Goal: Transaction & Acquisition: Purchase product/service

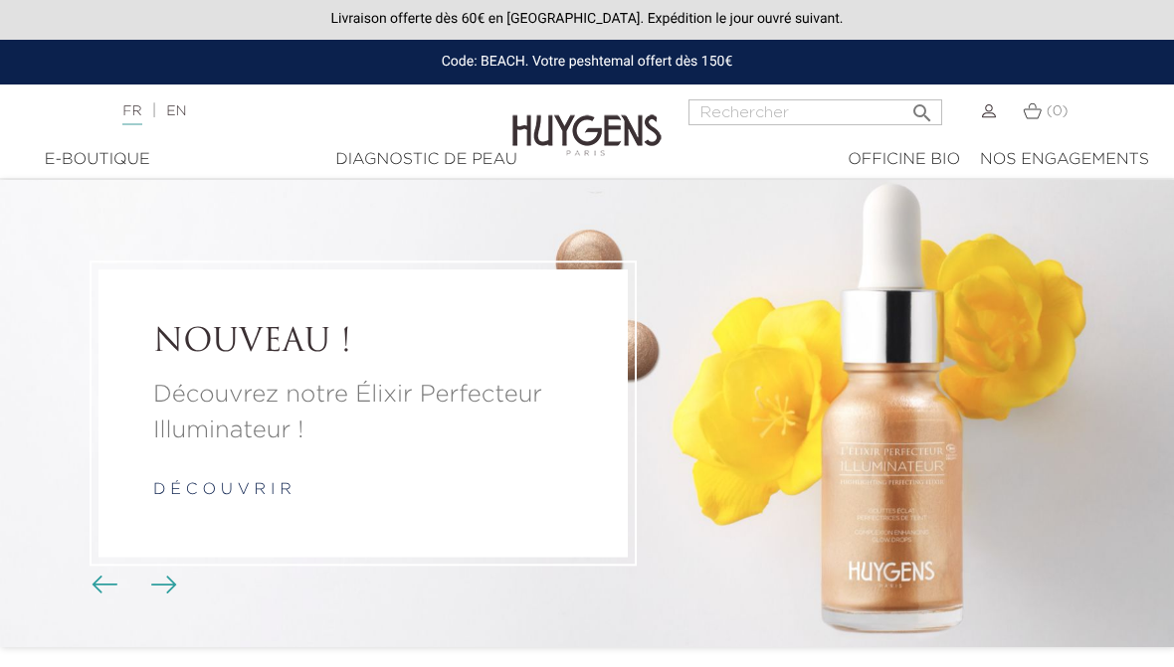
scroll to position [60, 0]
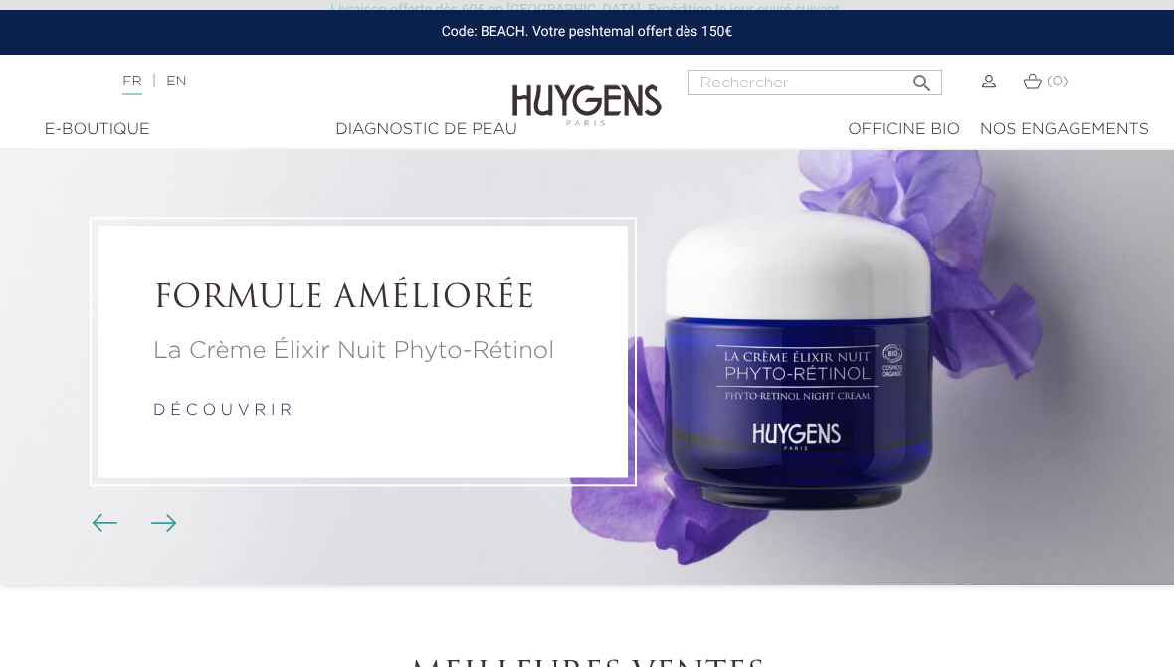
click at [967, 85] on div at bounding box center [969, 94] width 54 height 48
click at [982, 82] on img at bounding box center [989, 82] width 14 height 14
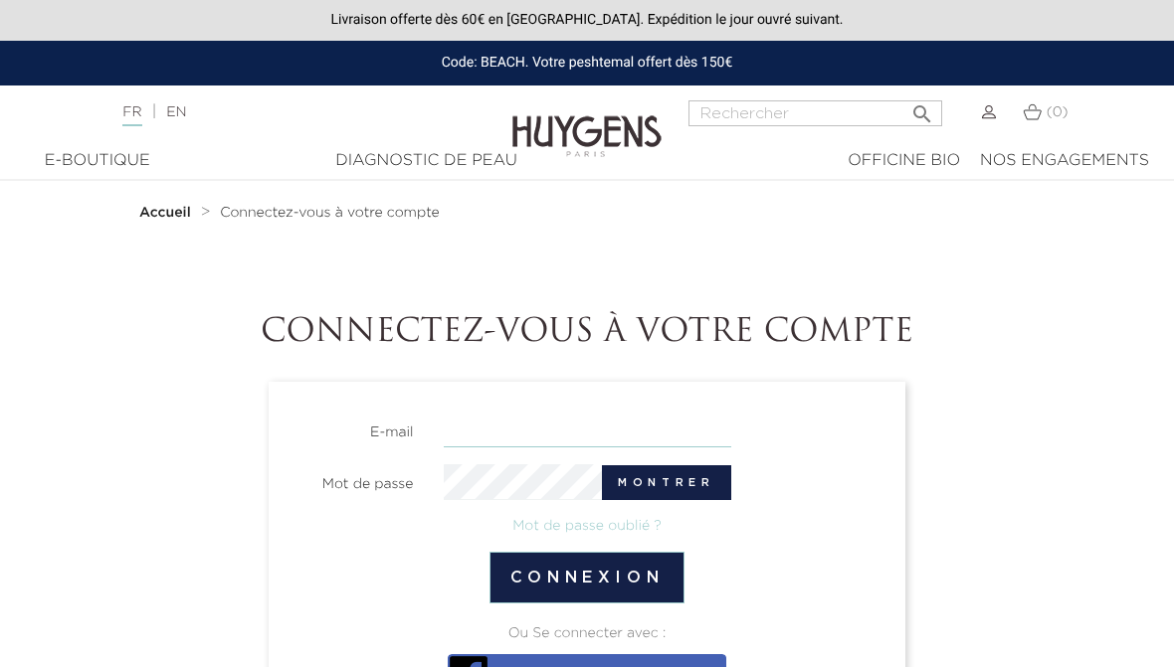
click at [613, 429] on input "email" at bounding box center [587, 430] width 287 height 35
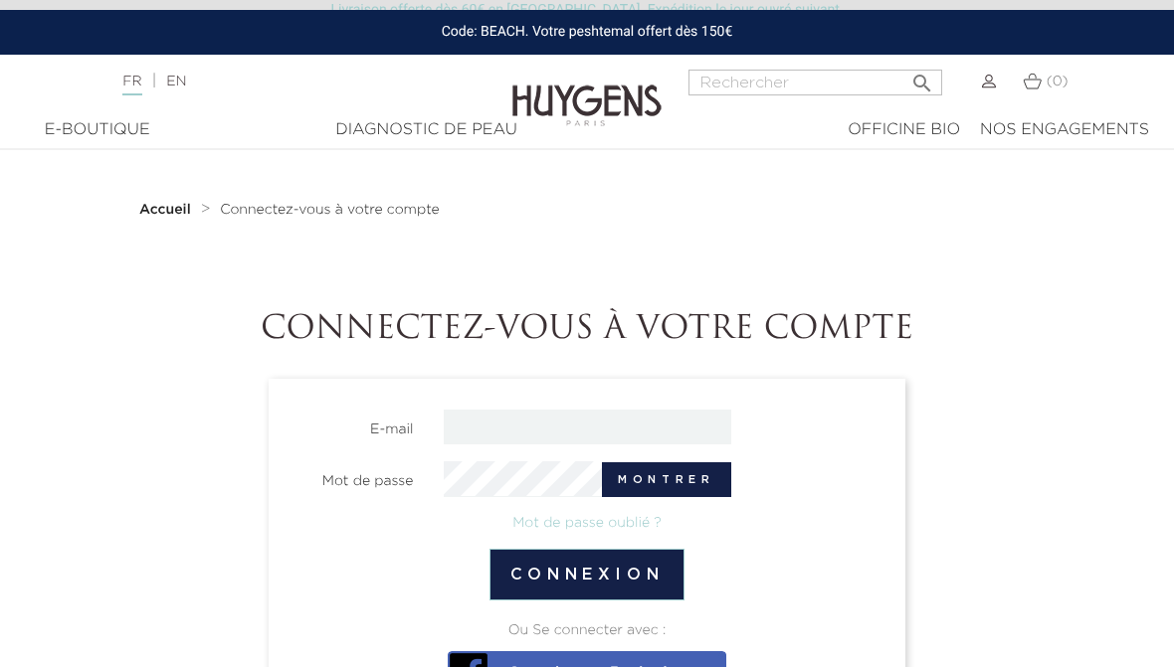
scroll to position [323, 0]
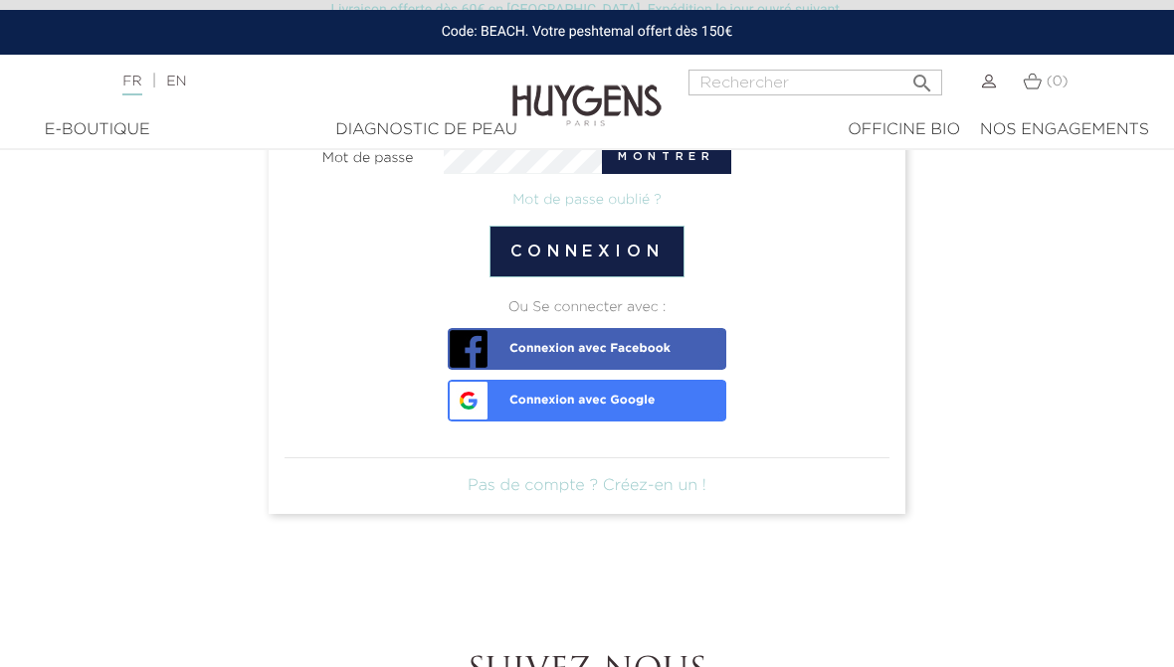
type input "monique.vanneste1@gmail.com"
click at [644, 252] on button "Connexion" at bounding box center [587, 252] width 196 height 52
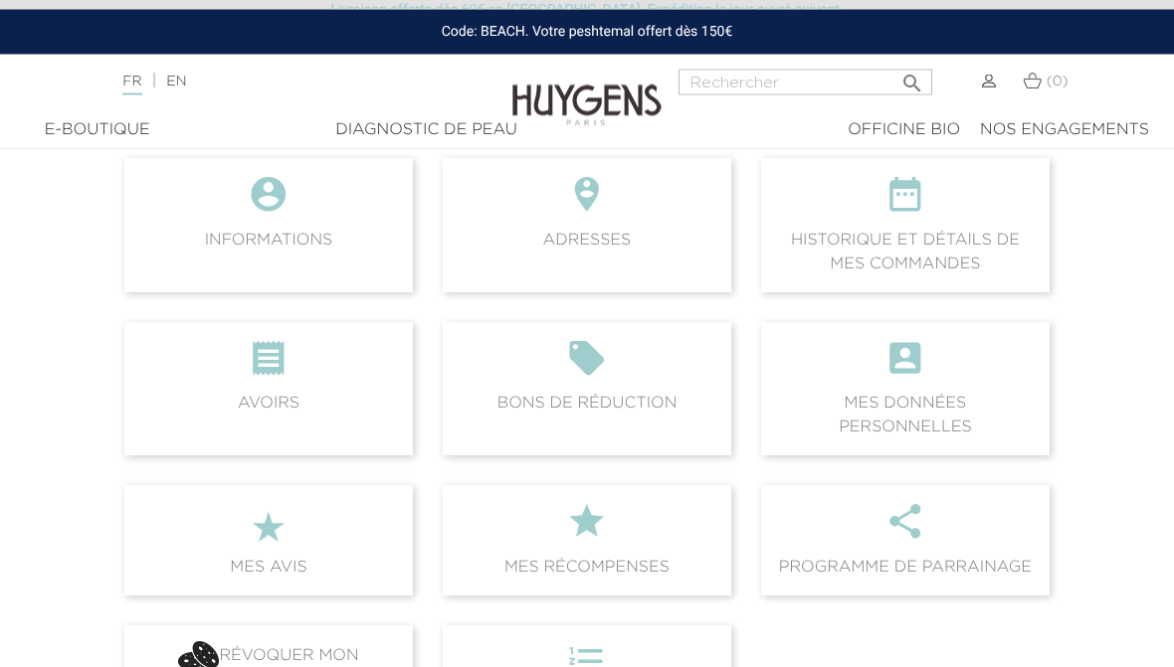
scroll to position [214, 0]
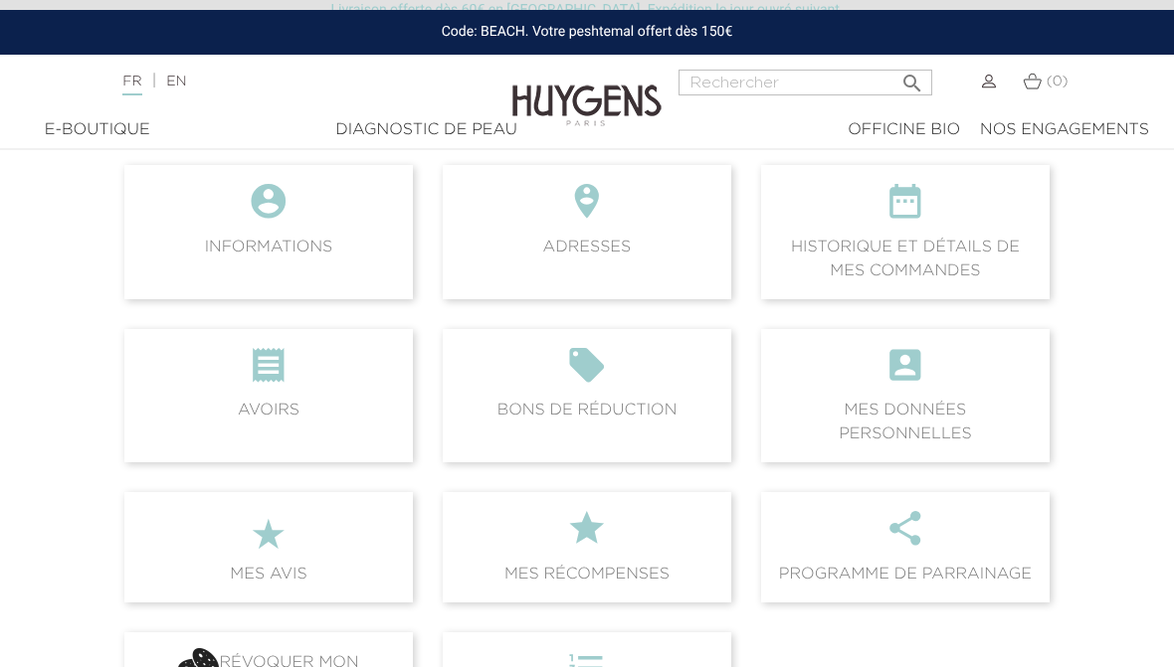
click at [899, 226] on icon "" at bounding box center [905, 208] width 257 height 54
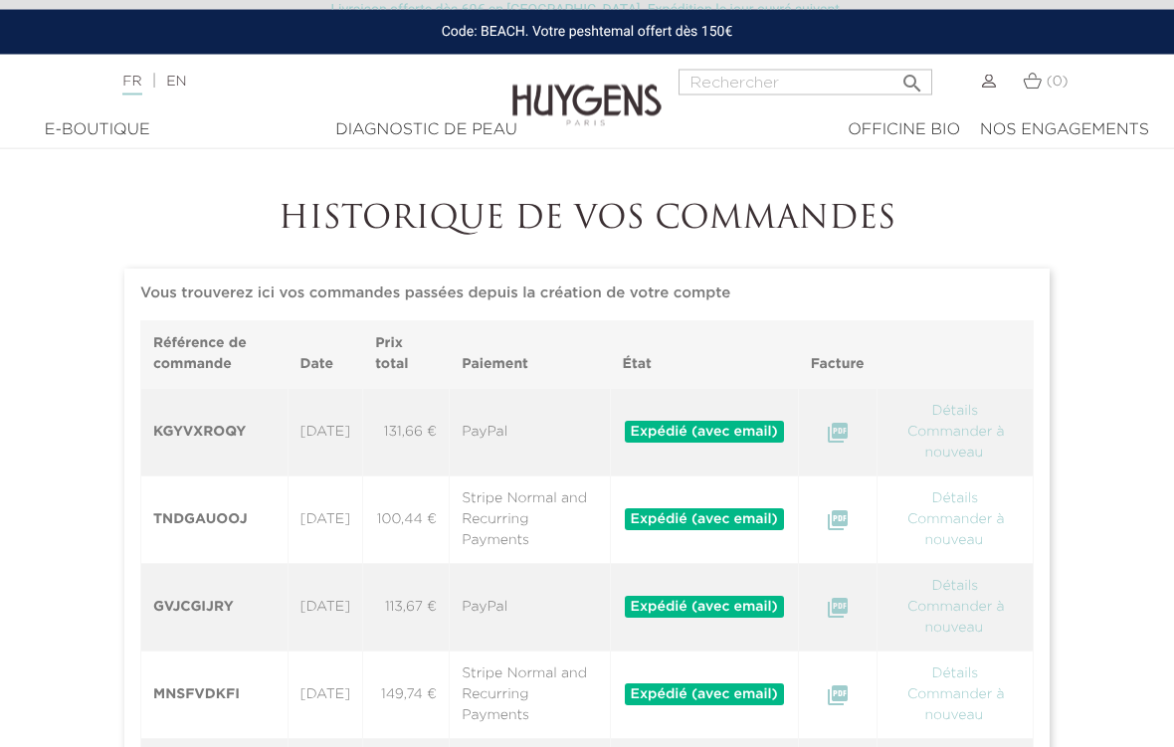
scroll to position [117, 0]
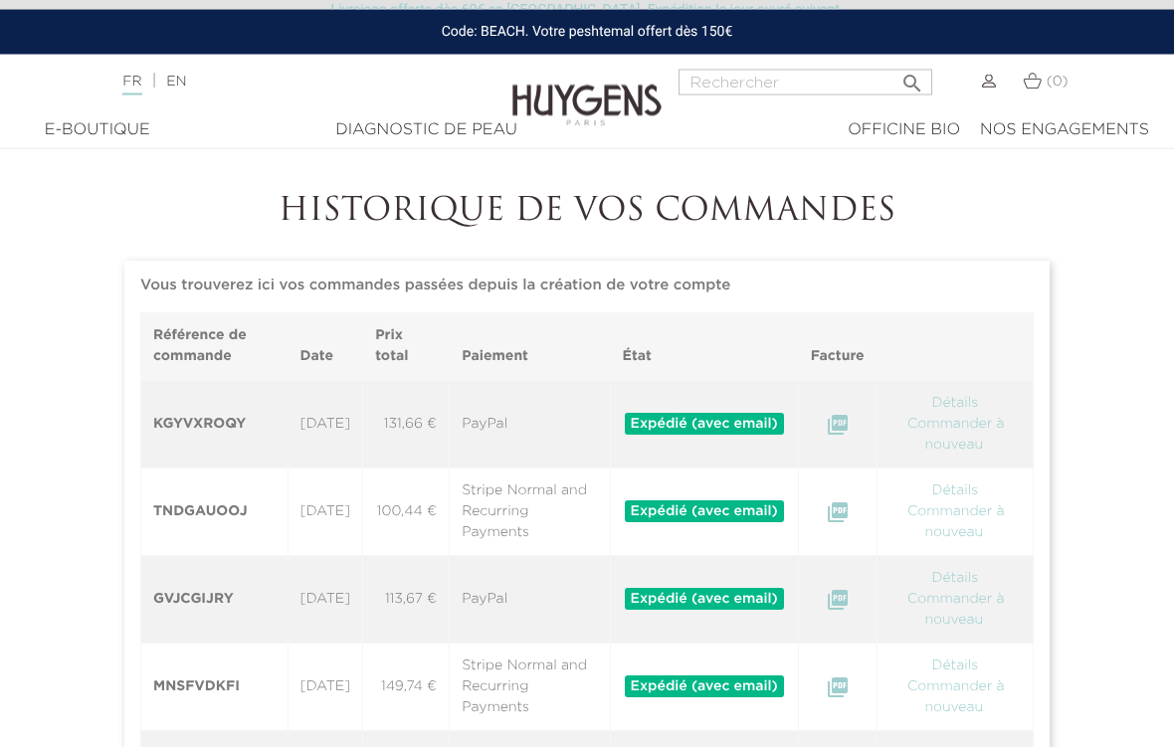
click at [980, 399] on link "Détails" at bounding box center [954, 404] width 51 height 14
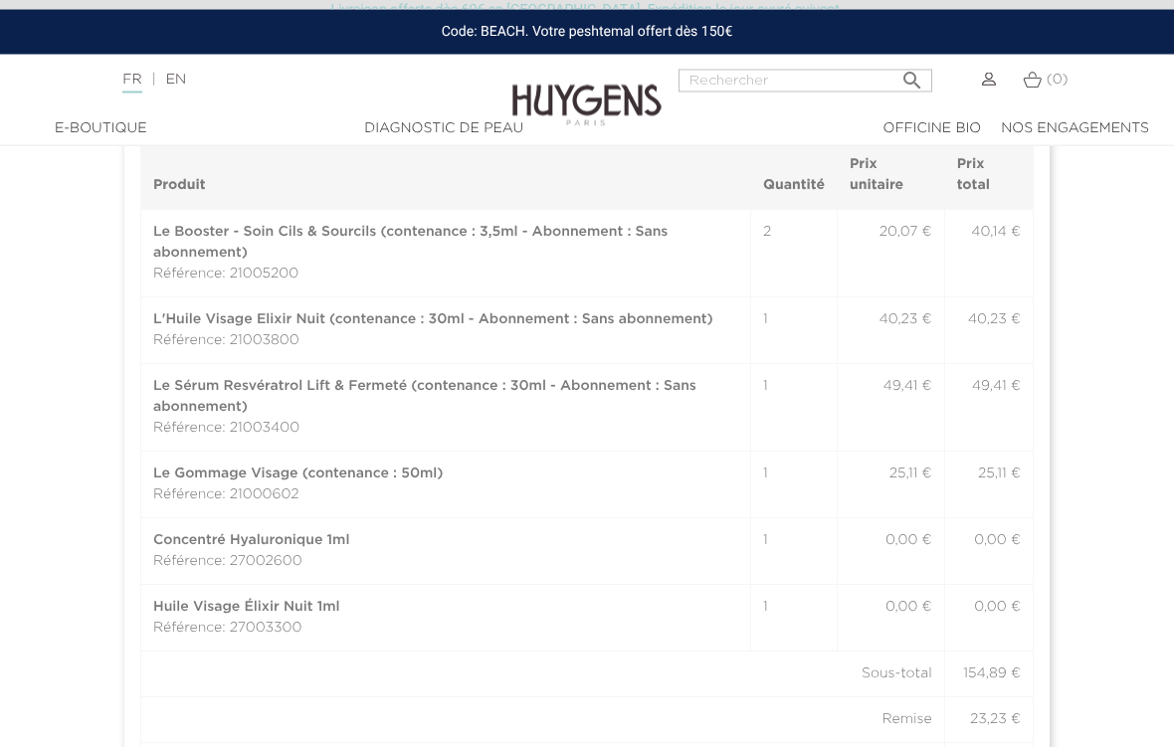
scroll to position [823, 0]
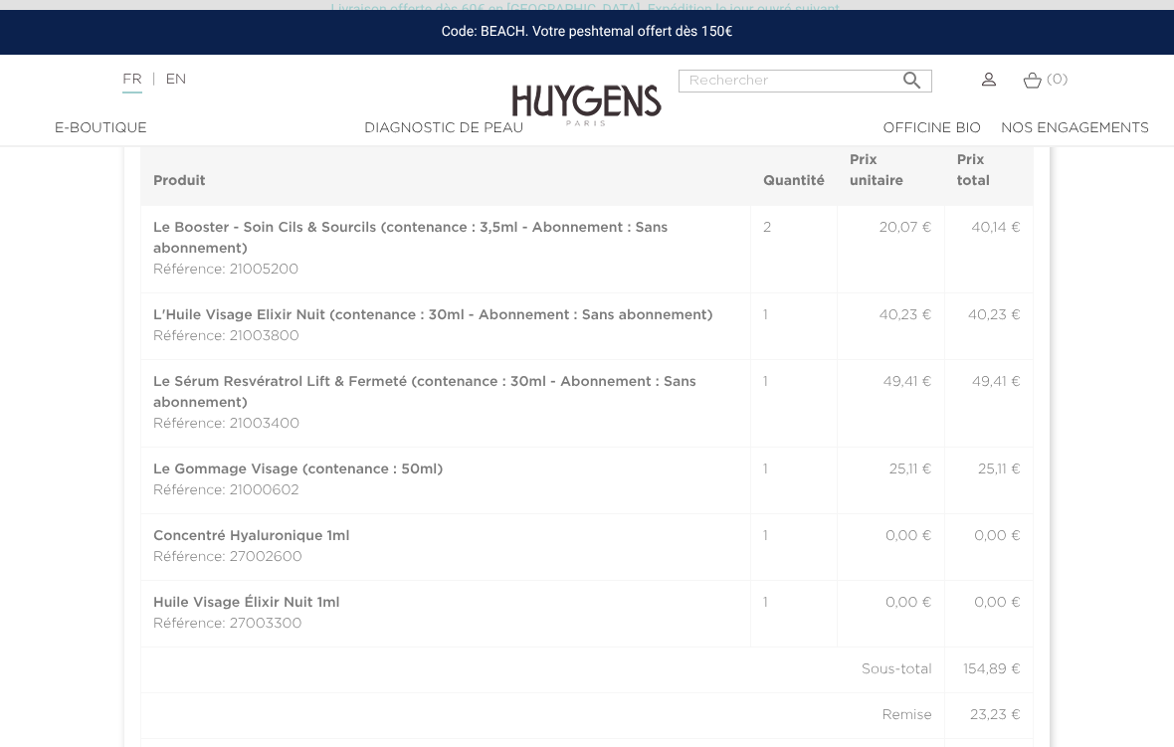
click at [179, 251] on link "Le Booster - Soin Cils & Sourcils (contenance : 3,5ml - Abonnement : Sans abonn…" at bounding box center [410, 238] width 514 height 35
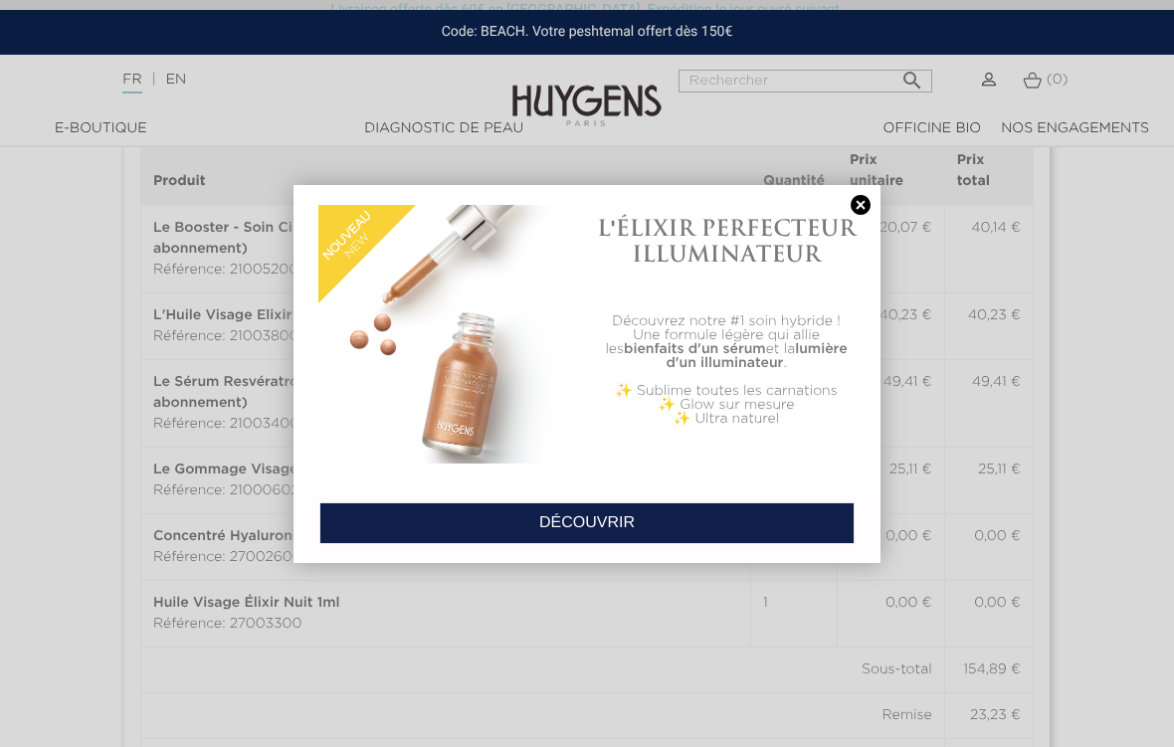
click at [628, 513] on link "DÉCOUVRIR" at bounding box center [586, 523] width 535 height 42
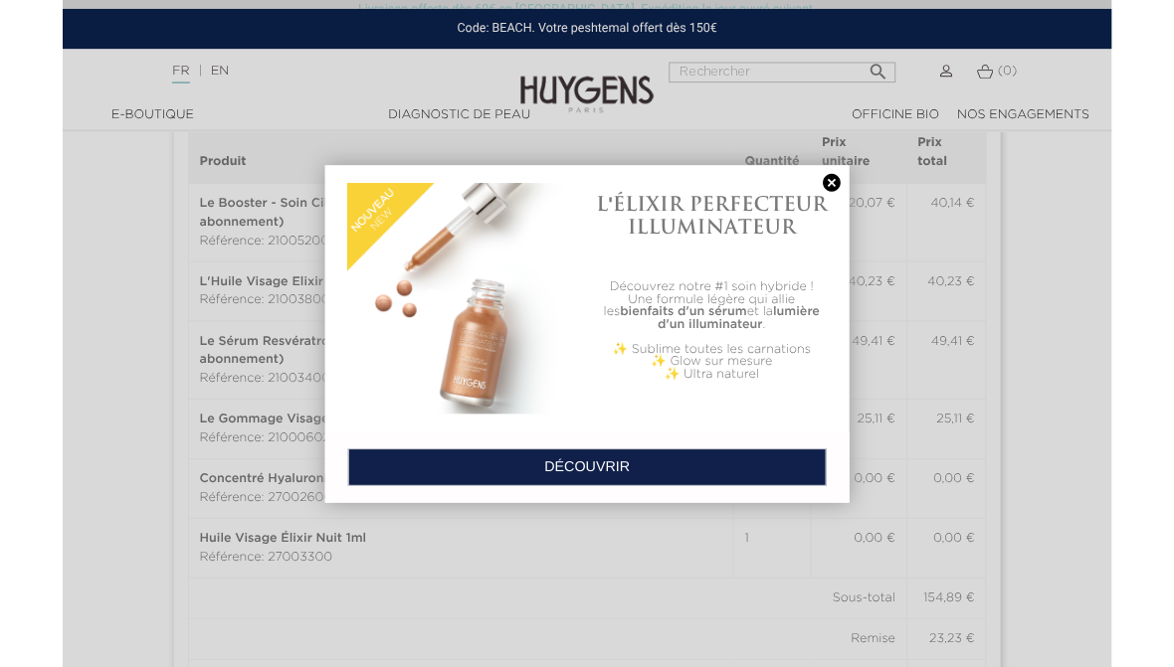
scroll to position [902, 0]
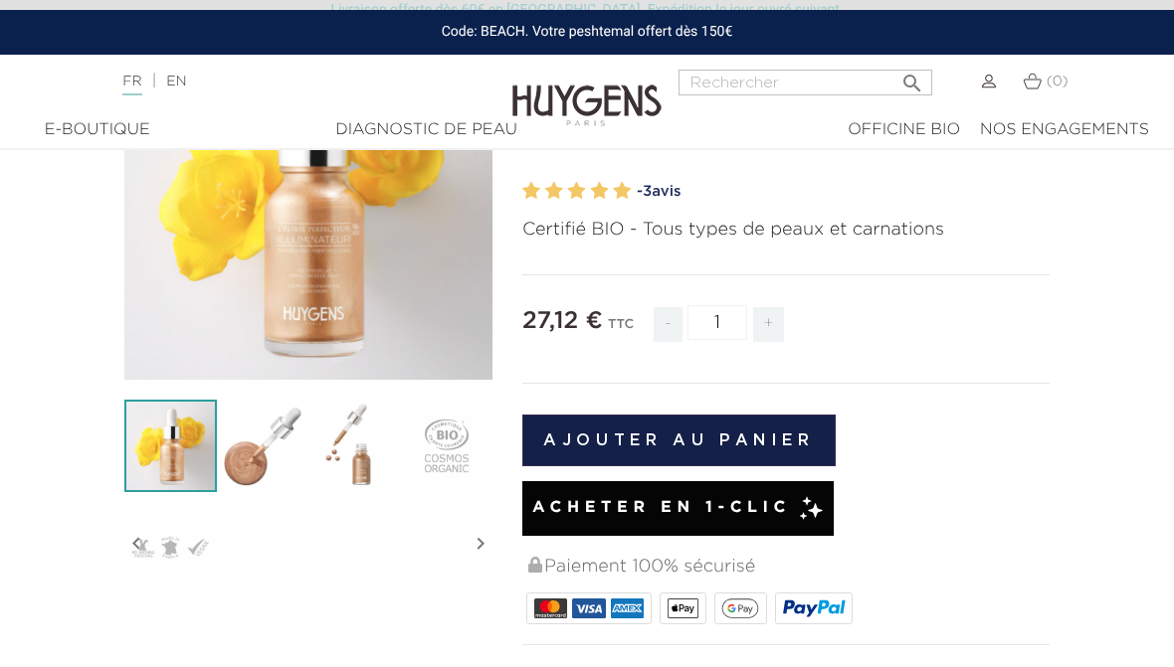
scroll to position [245, 0]
click at [735, 438] on button "Ajouter au panier" at bounding box center [678, 442] width 313 height 52
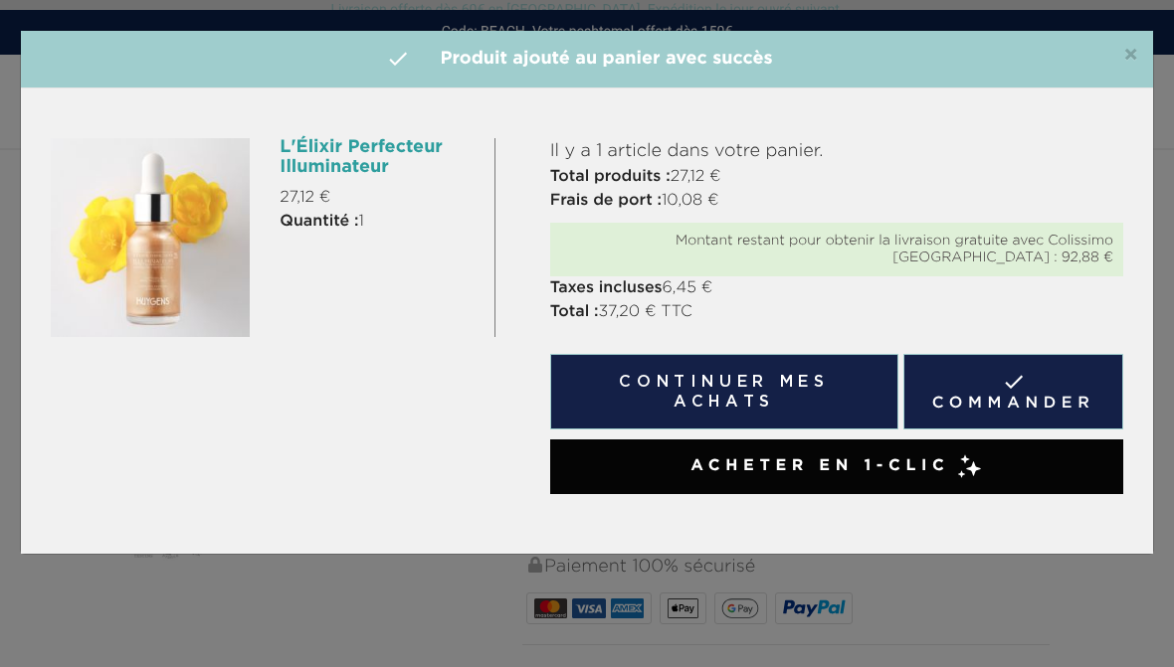
click at [1128, 55] on span "×" at bounding box center [1130, 56] width 15 height 24
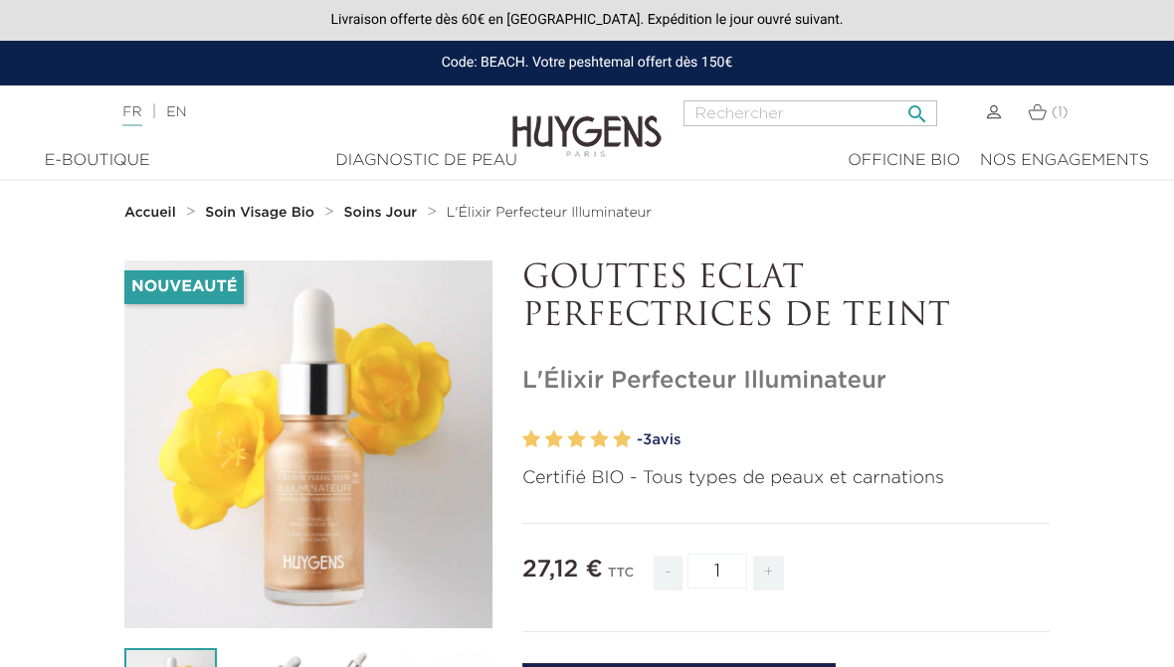
click at [711, 119] on input "Rechercher" at bounding box center [810, 113] width 254 height 26
type input "Cils"
click at [906, 120] on icon "" at bounding box center [917, 108] width 24 height 24
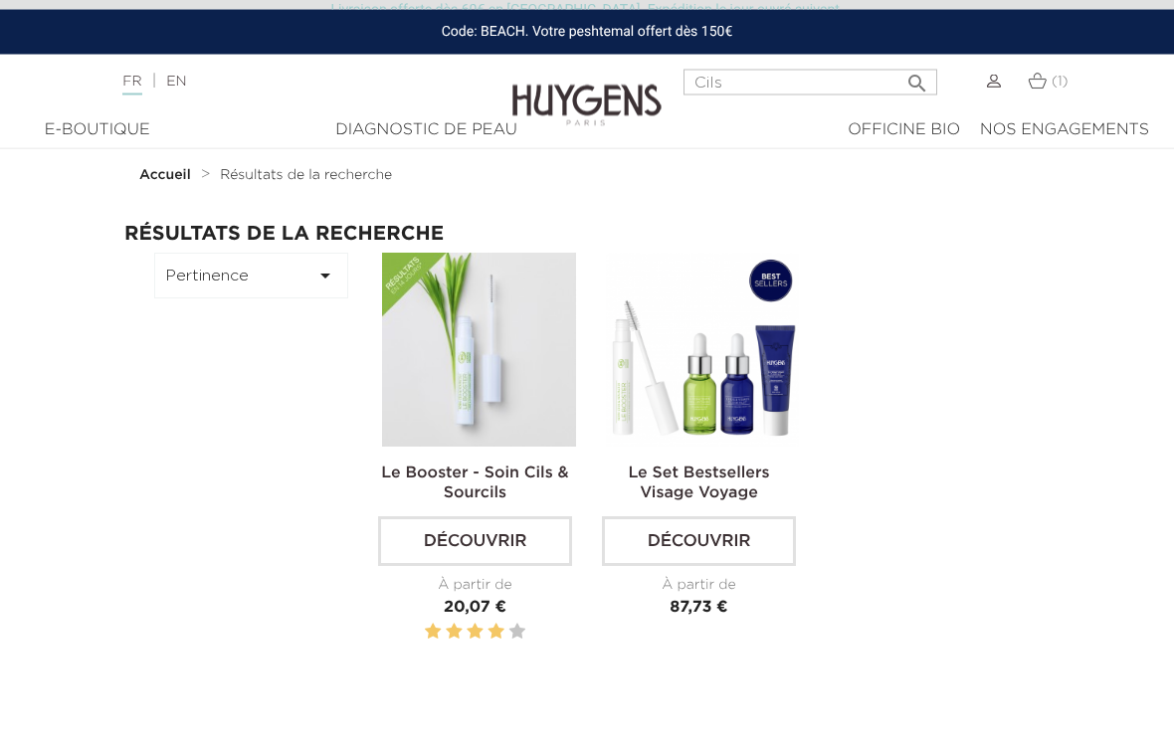
scroll to position [45, 0]
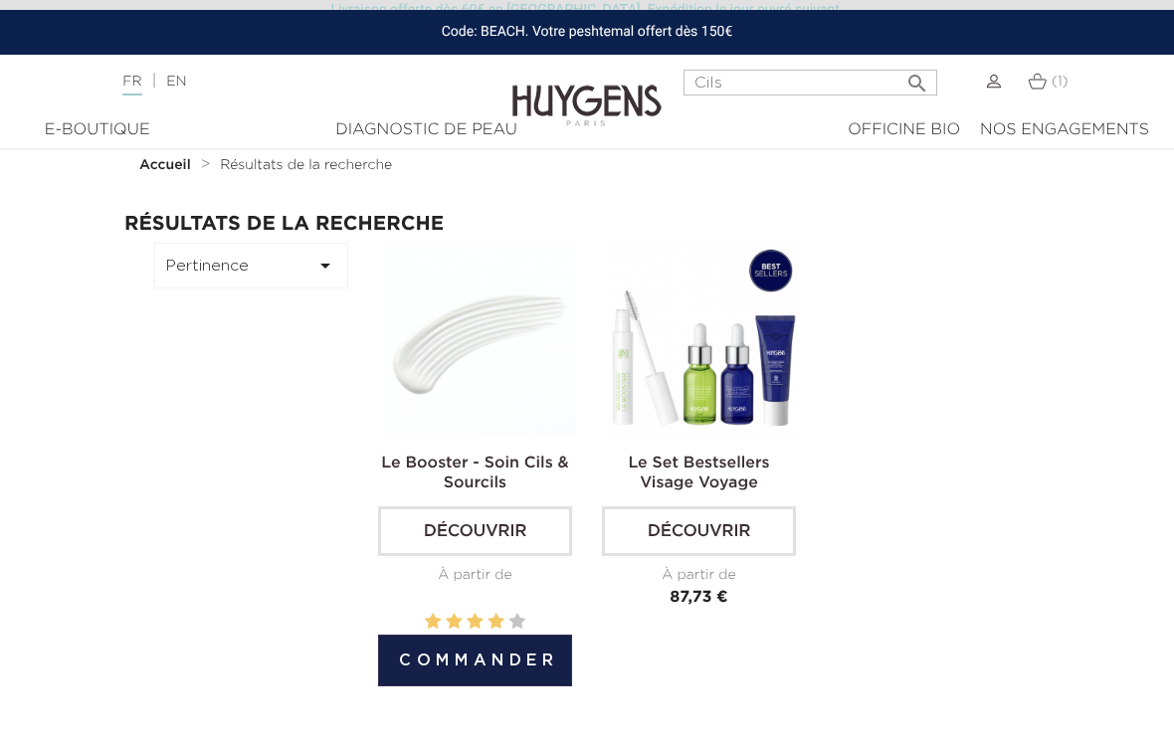
click at [529, 469] on link "Le Booster - Soin Cils & Sourcils" at bounding box center [474, 474] width 187 height 36
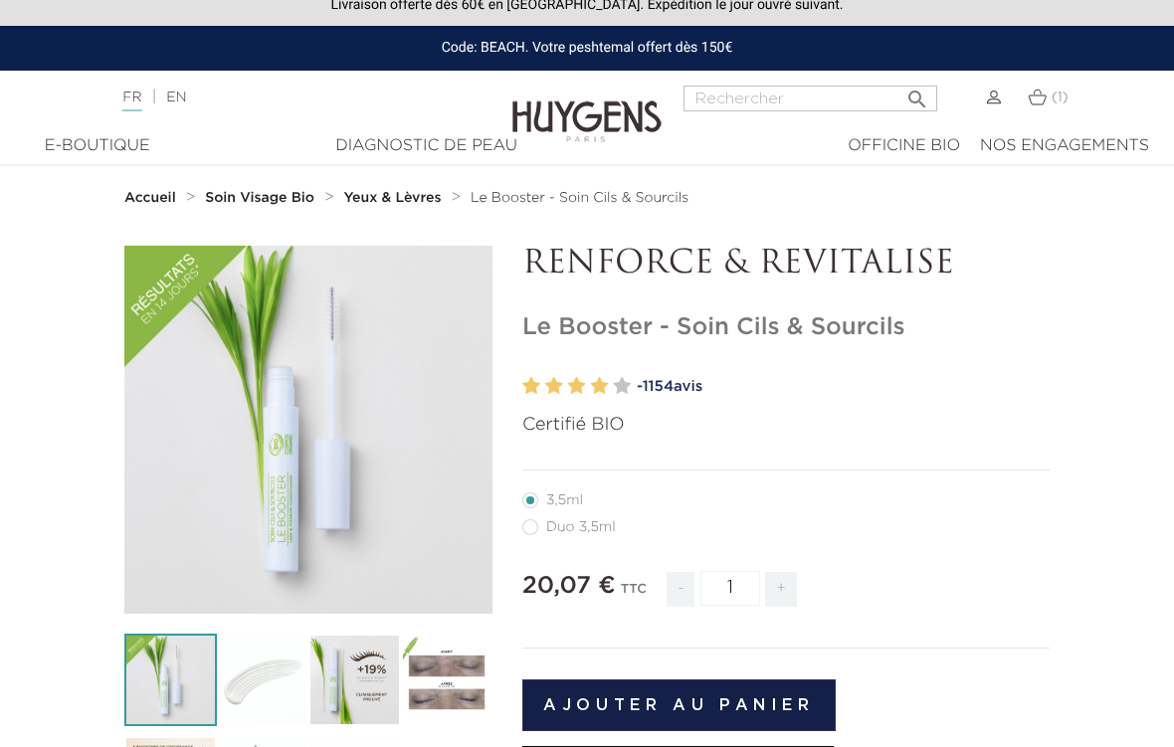
scroll to position [19, 0]
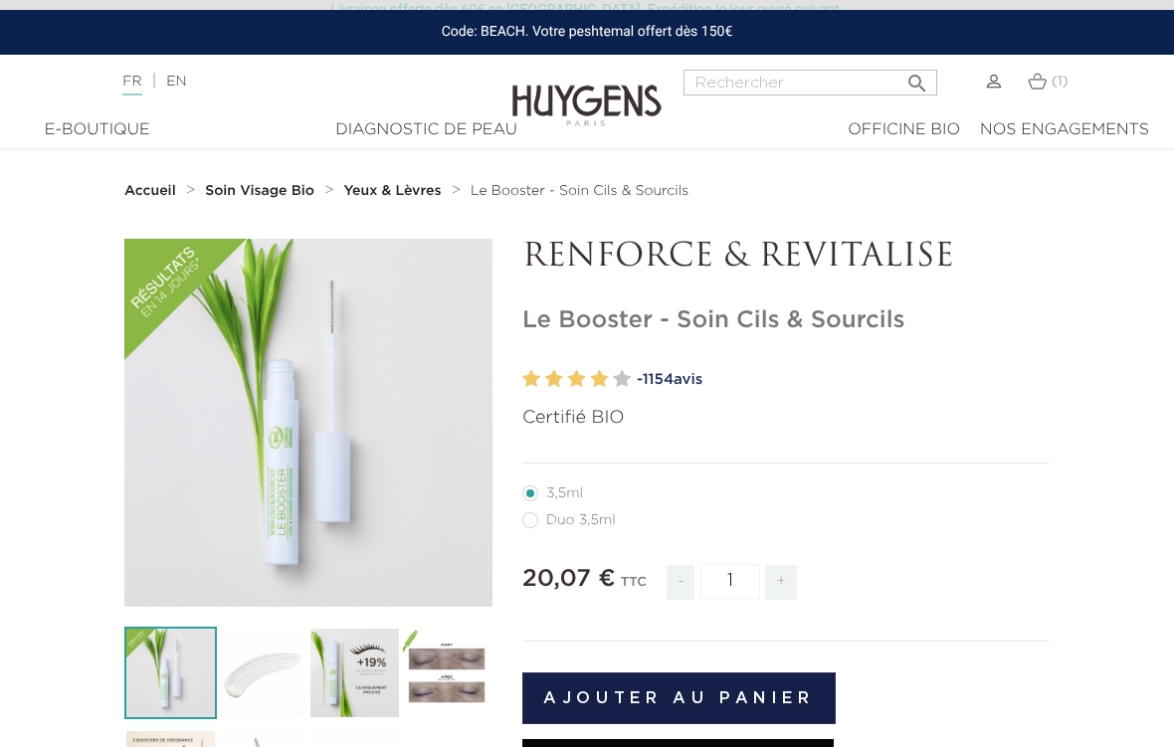
click at [777, 569] on span "+" at bounding box center [781, 582] width 32 height 35
type input "2"
click at [749, 666] on button "Ajouter au panier" at bounding box center [678, 698] width 313 height 52
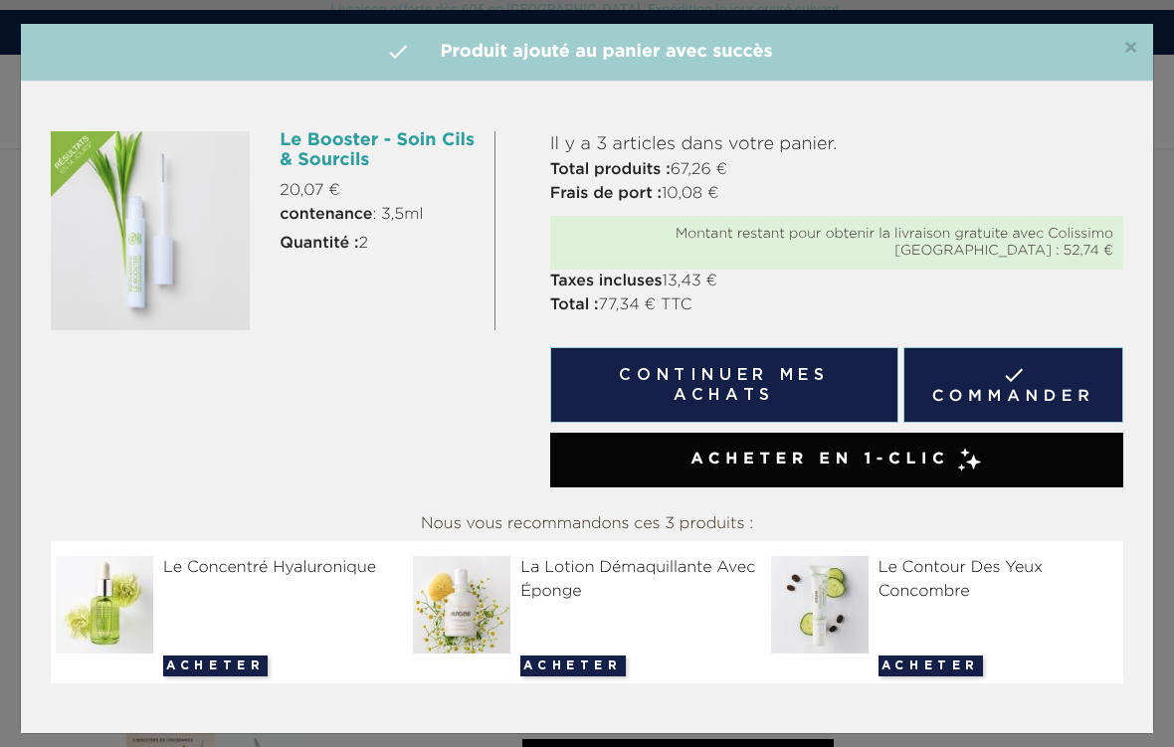
scroll to position [6, 0]
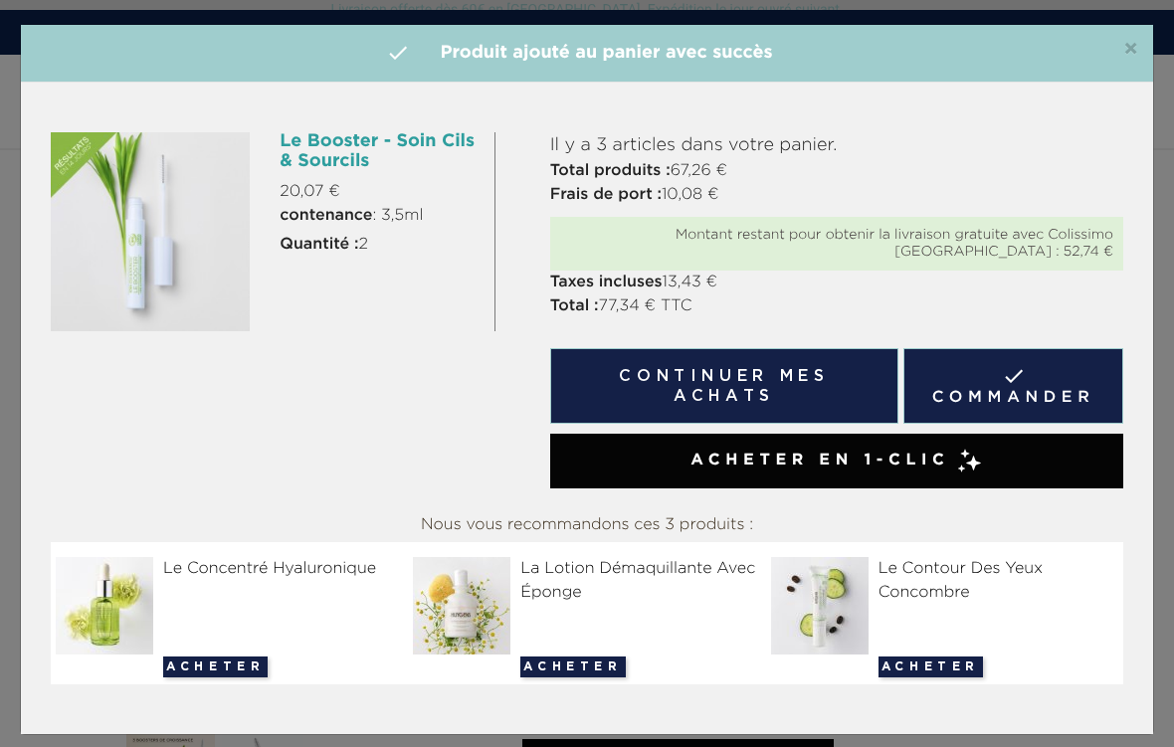
click at [1124, 52] on span "×" at bounding box center [1130, 50] width 15 height 24
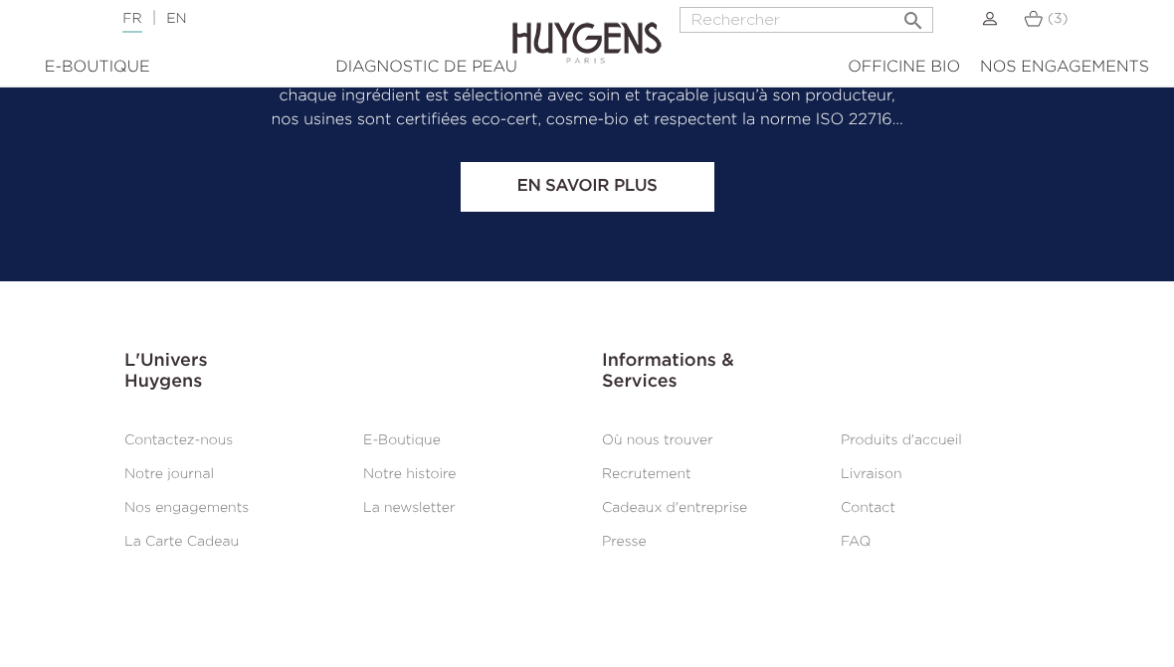
scroll to position [4211, 0]
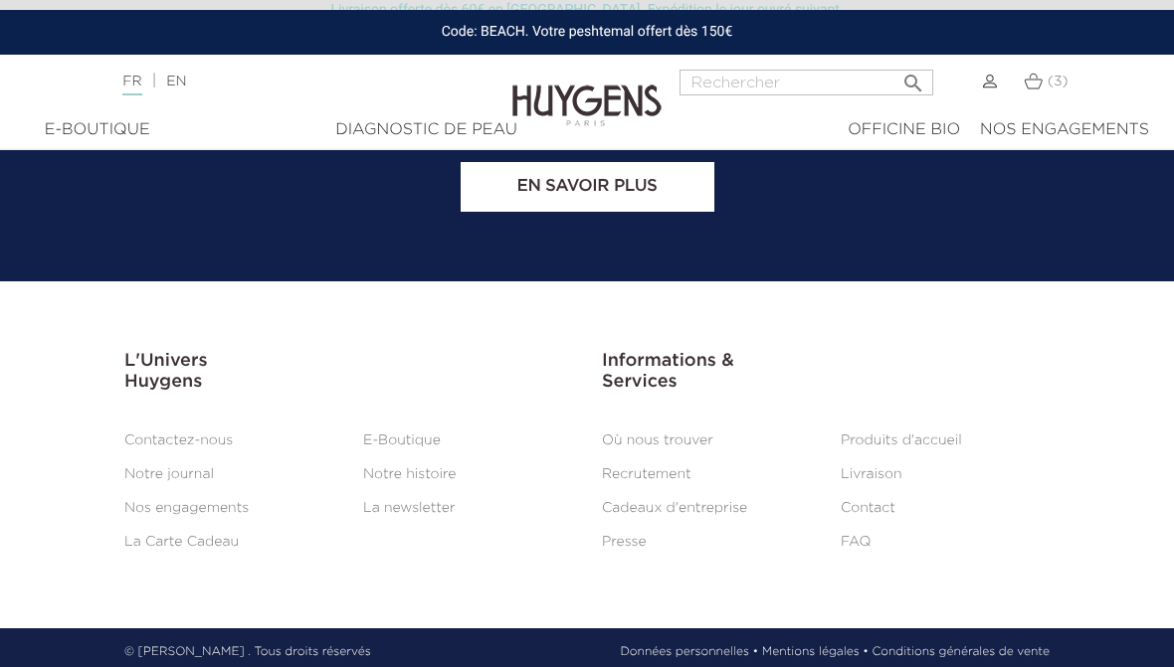
click at [882, 468] on link "Livraison" at bounding box center [872, 475] width 62 height 14
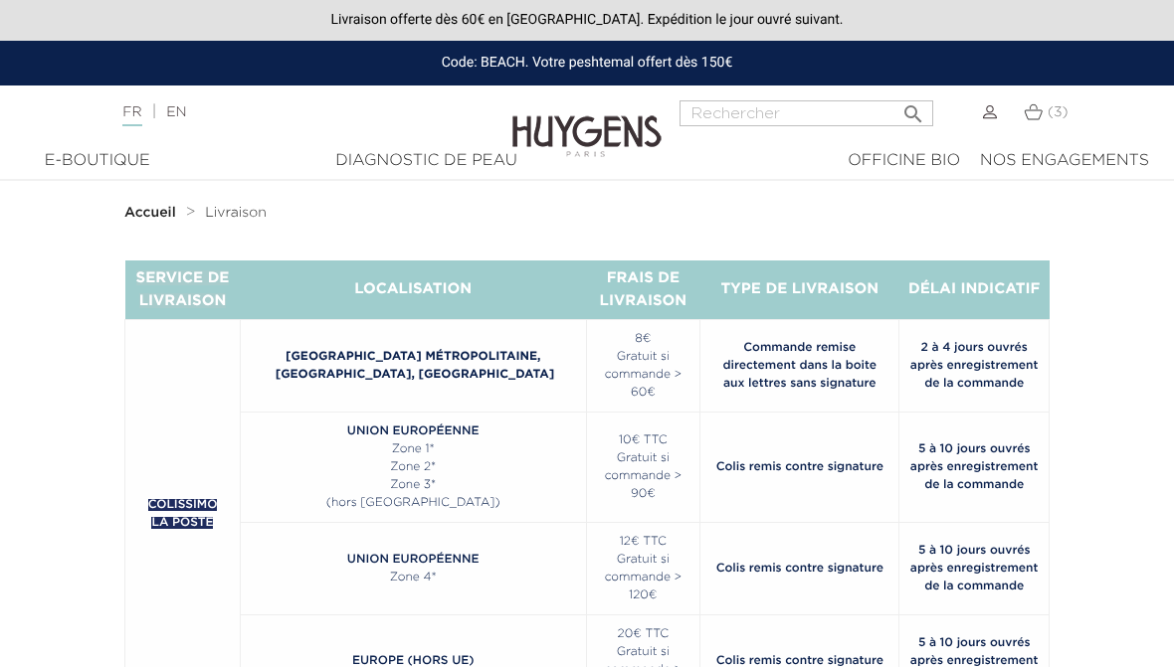
click at [1031, 118] on img at bounding box center [1033, 111] width 19 height 17
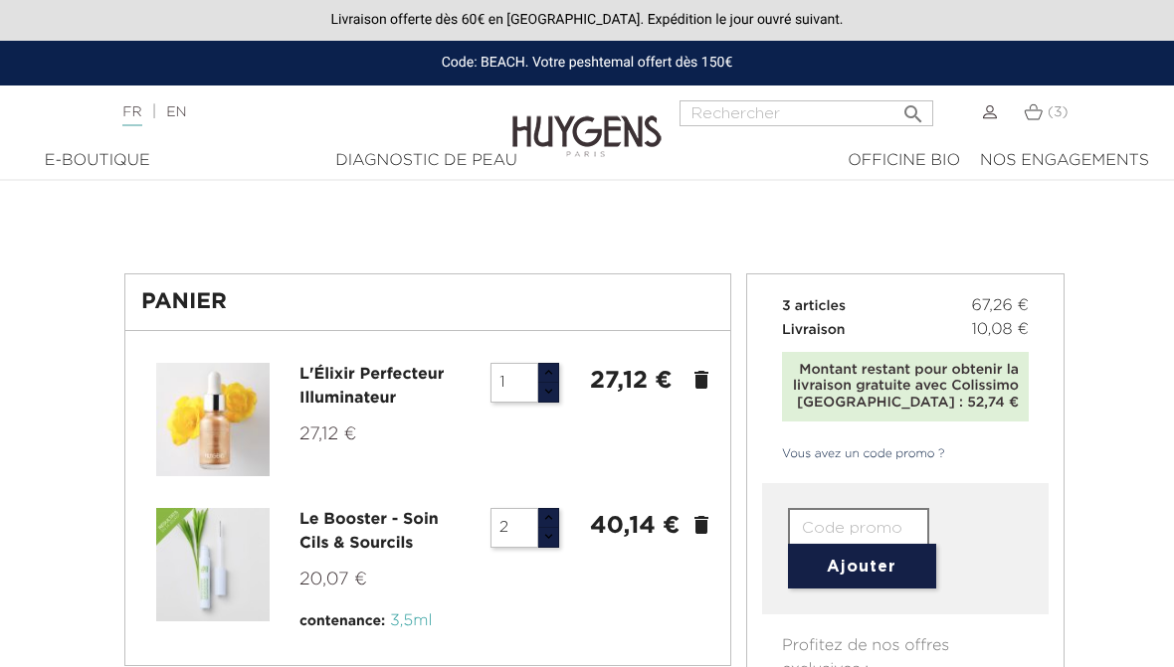
click at [697, 523] on icon "delete" at bounding box center [701, 525] width 24 height 24
click at [706, 521] on icon "delete" at bounding box center [701, 525] width 24 height 24
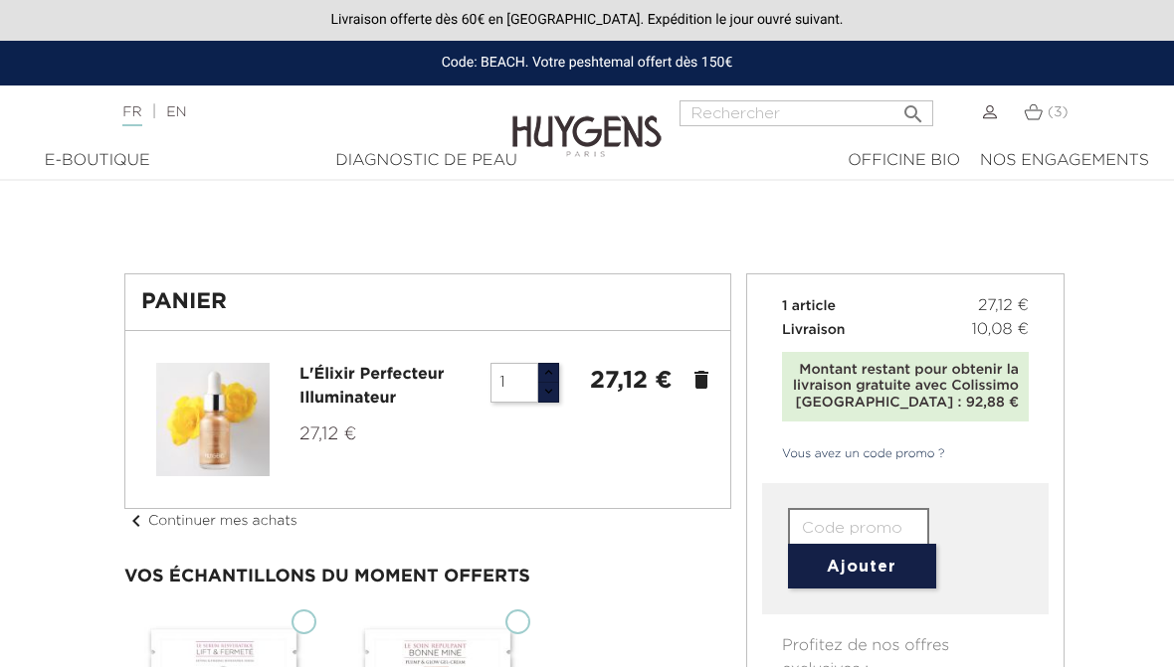
click at [694, 388] on icon "delete" at bounding box center [701, 380] width 24 height 24
